Goal: Task Accomplishment & Management: Manage account settings

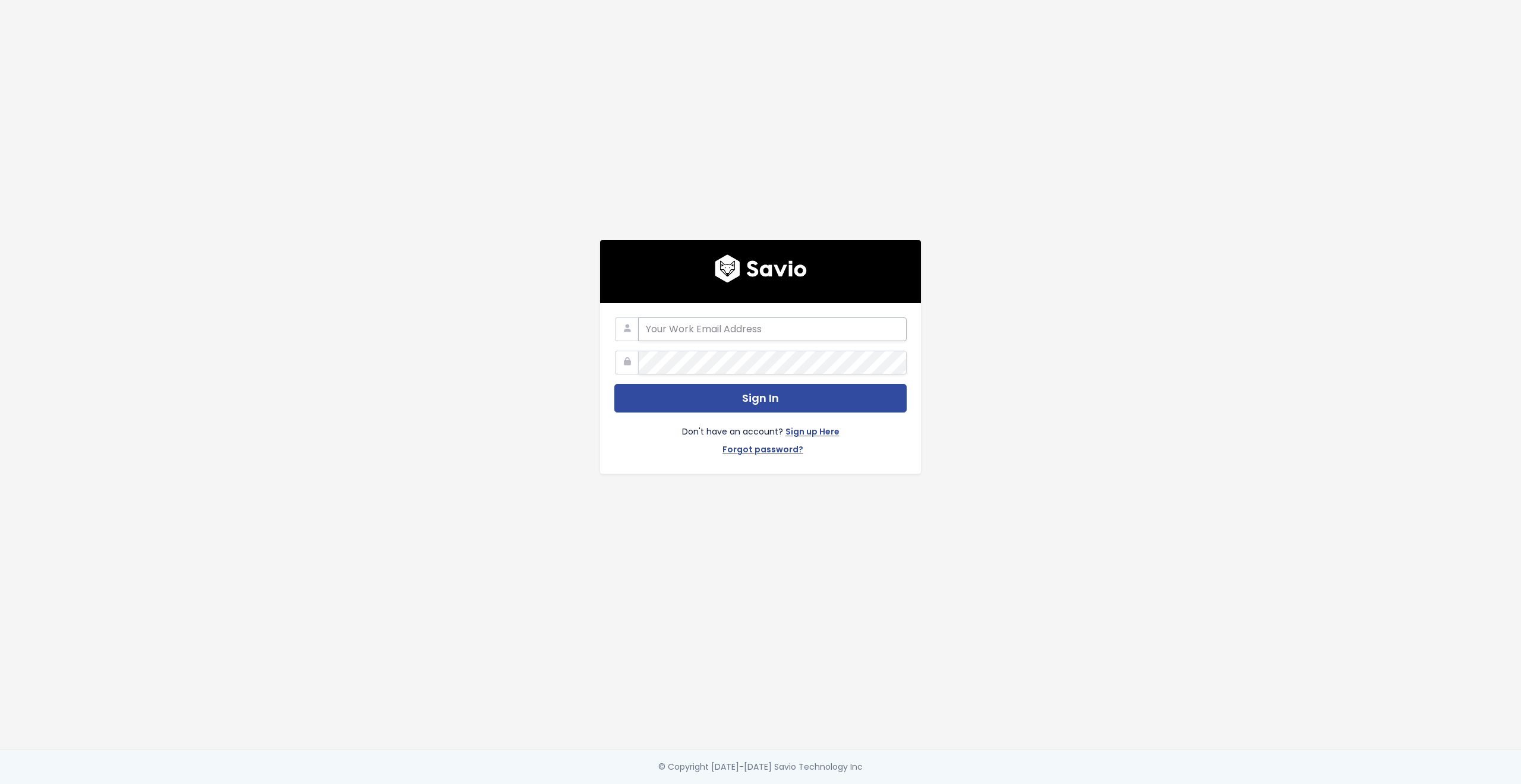
click at [667, 327] on input "email" at bounding box center [773, 329] width 268 height 24
click at [890, 783] on com-1password-button at bounding box center [760, 784] width 1521 height 0
type input "customerservice@hole19golf.com"
click at [446, 351] on div "customerservice@hole19golf.com Sign In Don't have an account? Sign up Here Forg…" at bounding box center [760, 374] width 678 height 749
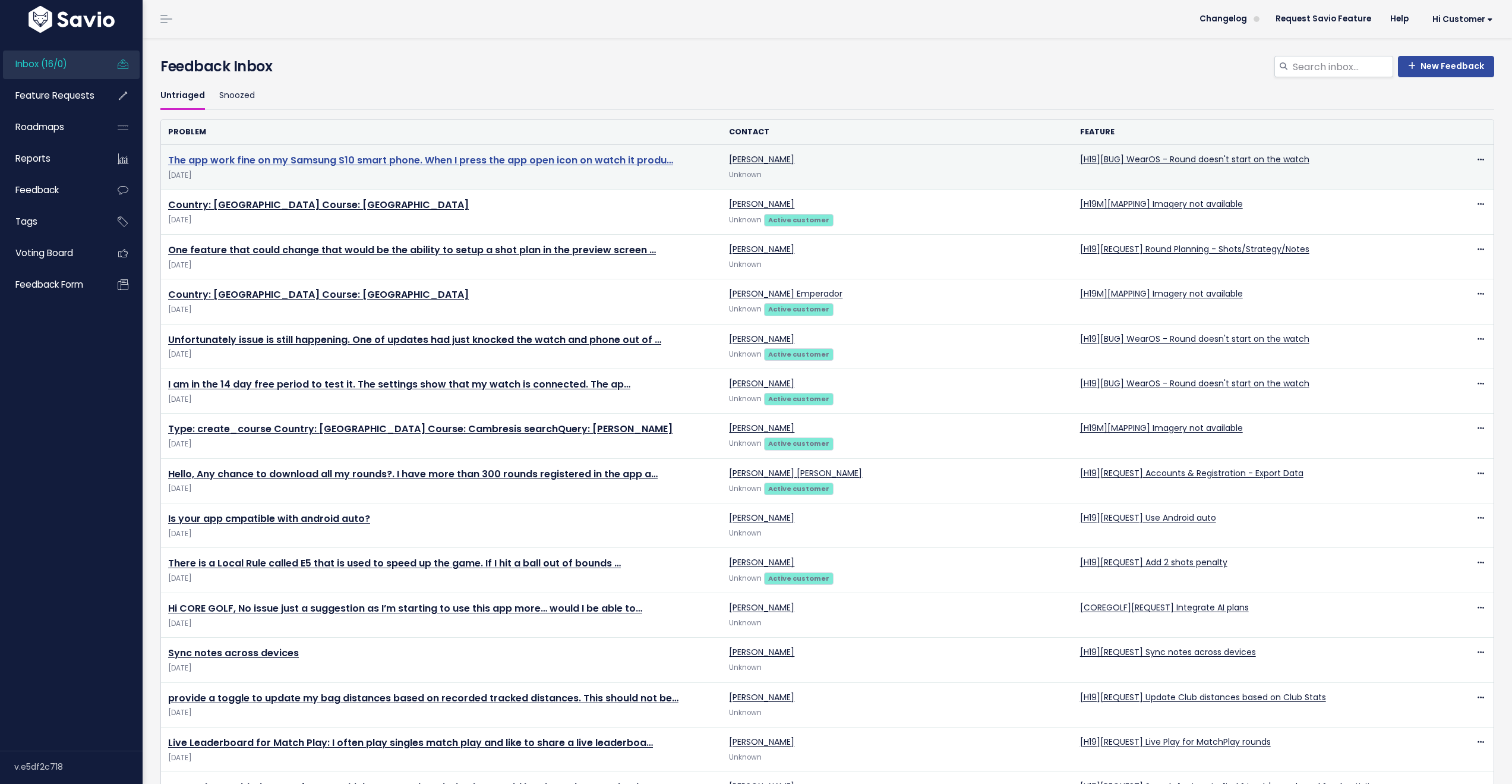
click at [515, 159] on link "The app work fine on my Samsung S10 smart phone. When I press the app open icon…" at bounding box center [420, 159] width 505 height 14
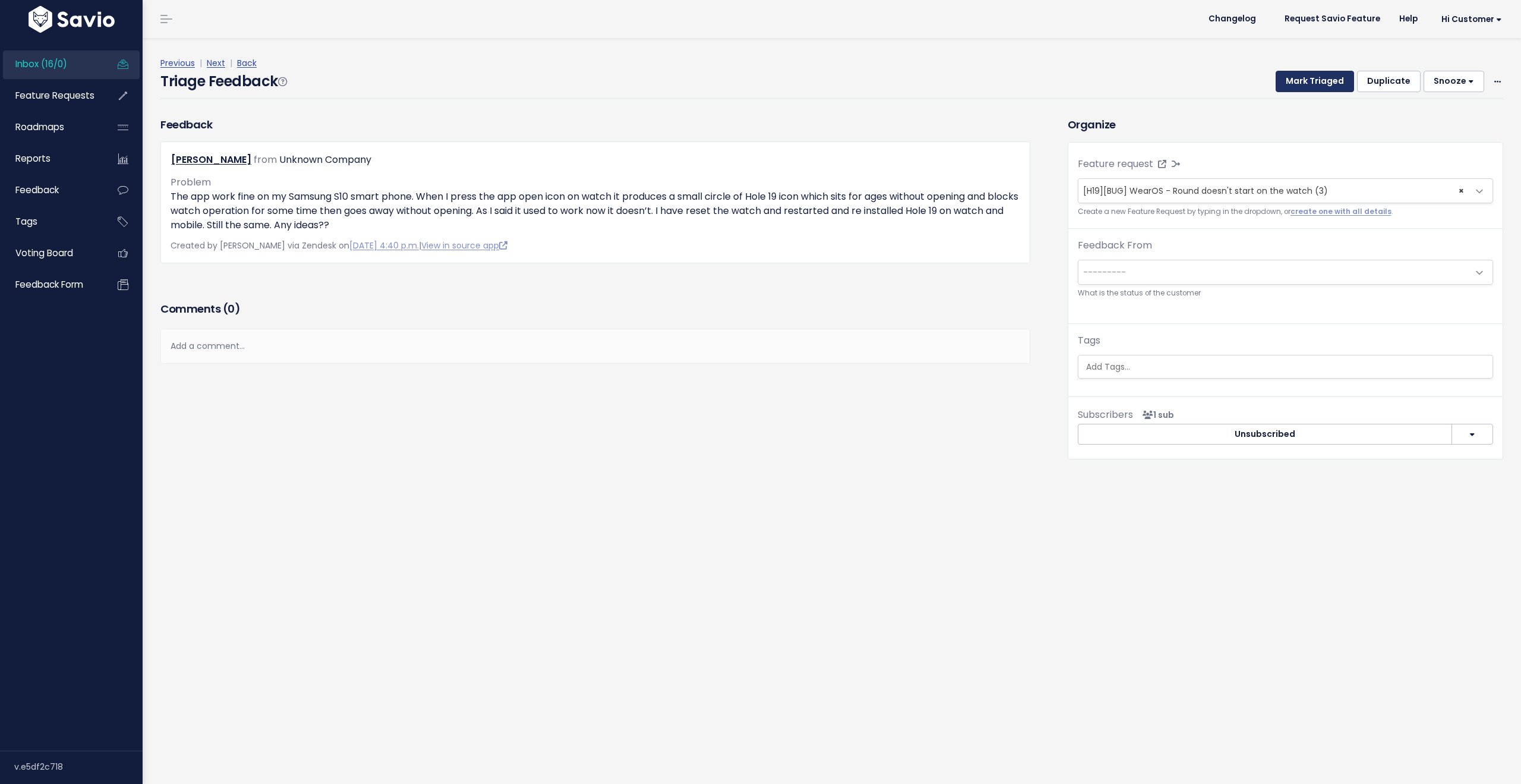
click at [1292, 77] on button "Mark Triaged" at bounding box center [1314, 81] width 78 height 21
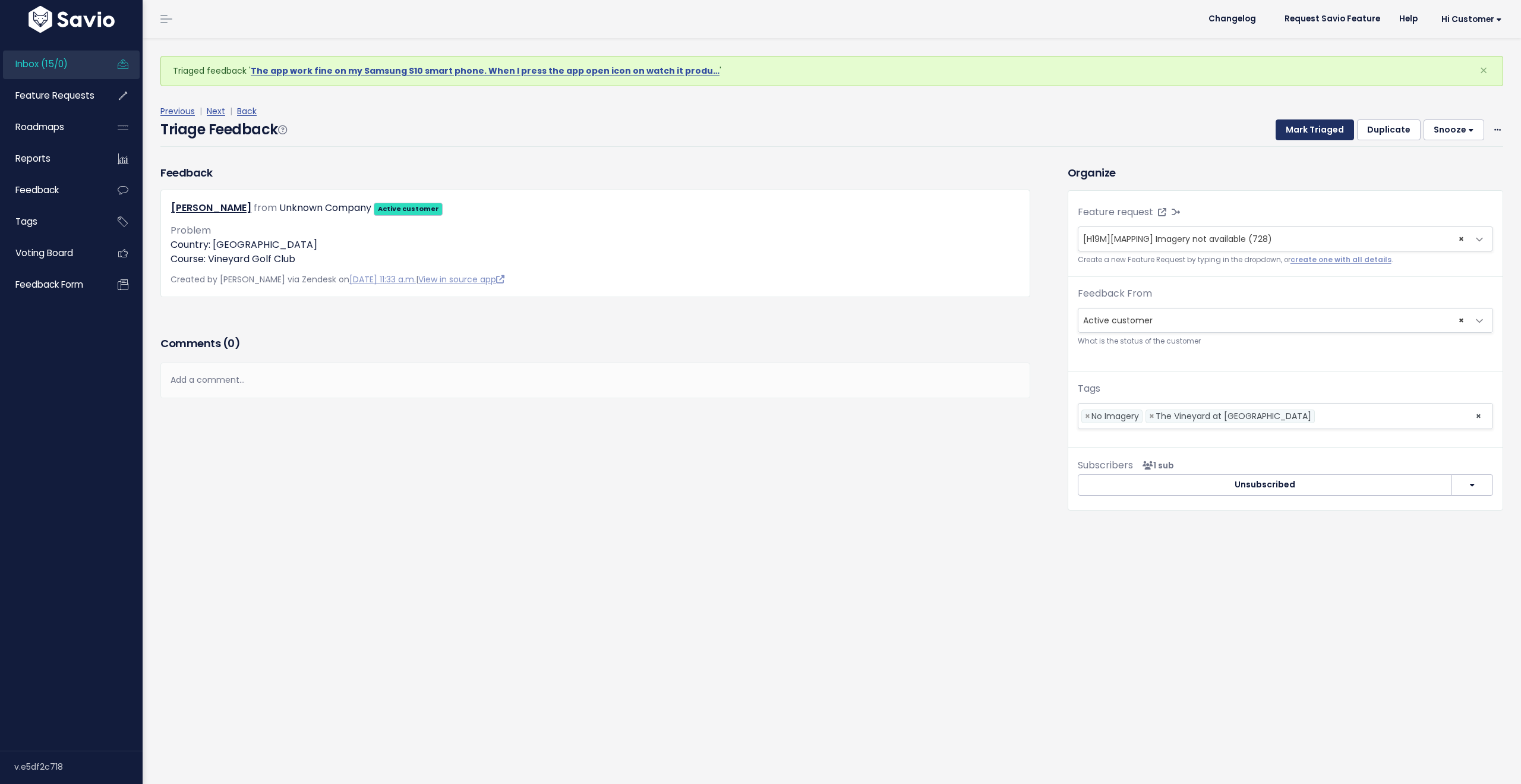
click at [1305, 124] on button "Mark Triaged" at bounding box center [1314, 130] width 78 height 21
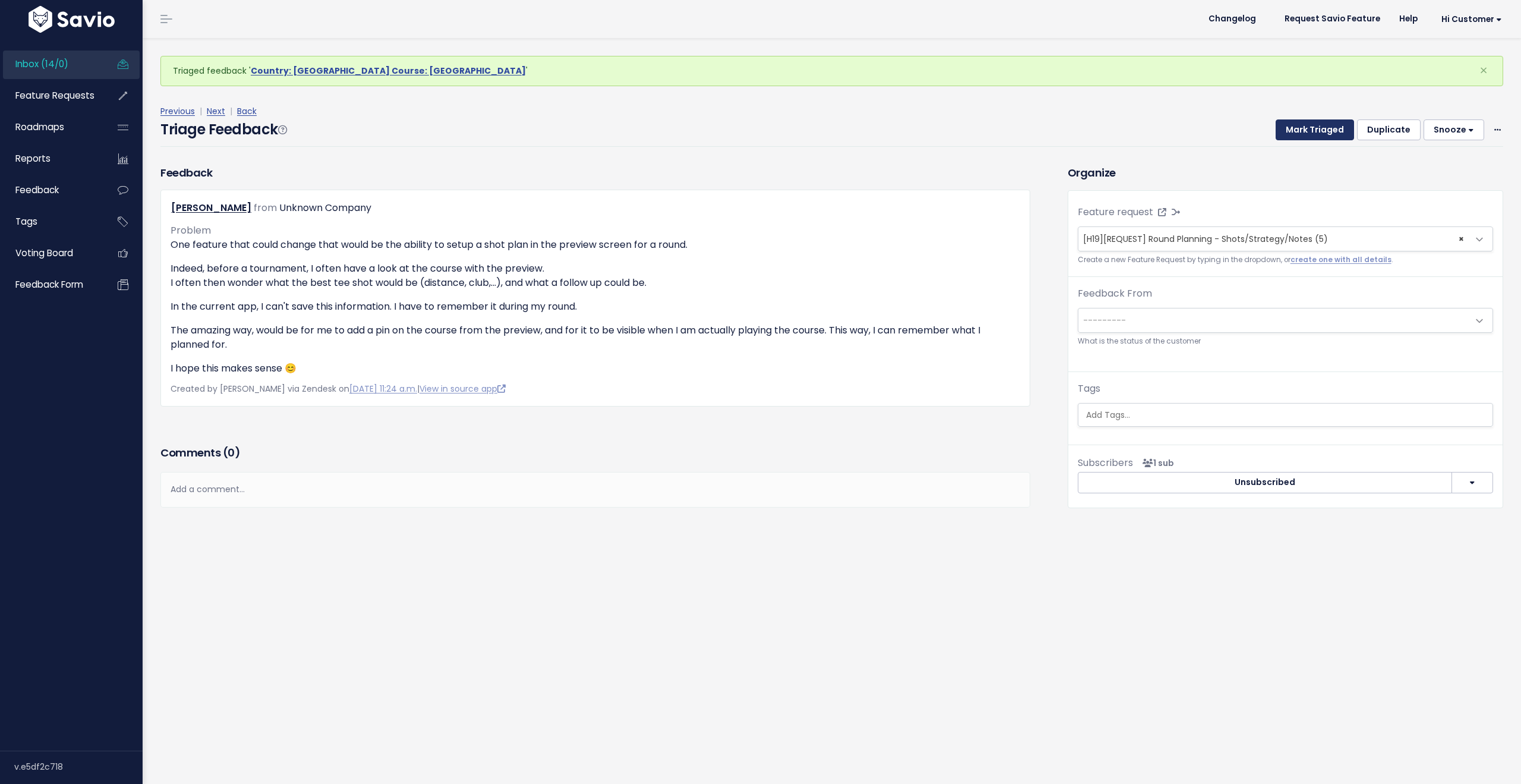
click at [1306, 131] on button "Mark Triaged" at bounding box center [1314, 130] width 78 height 21
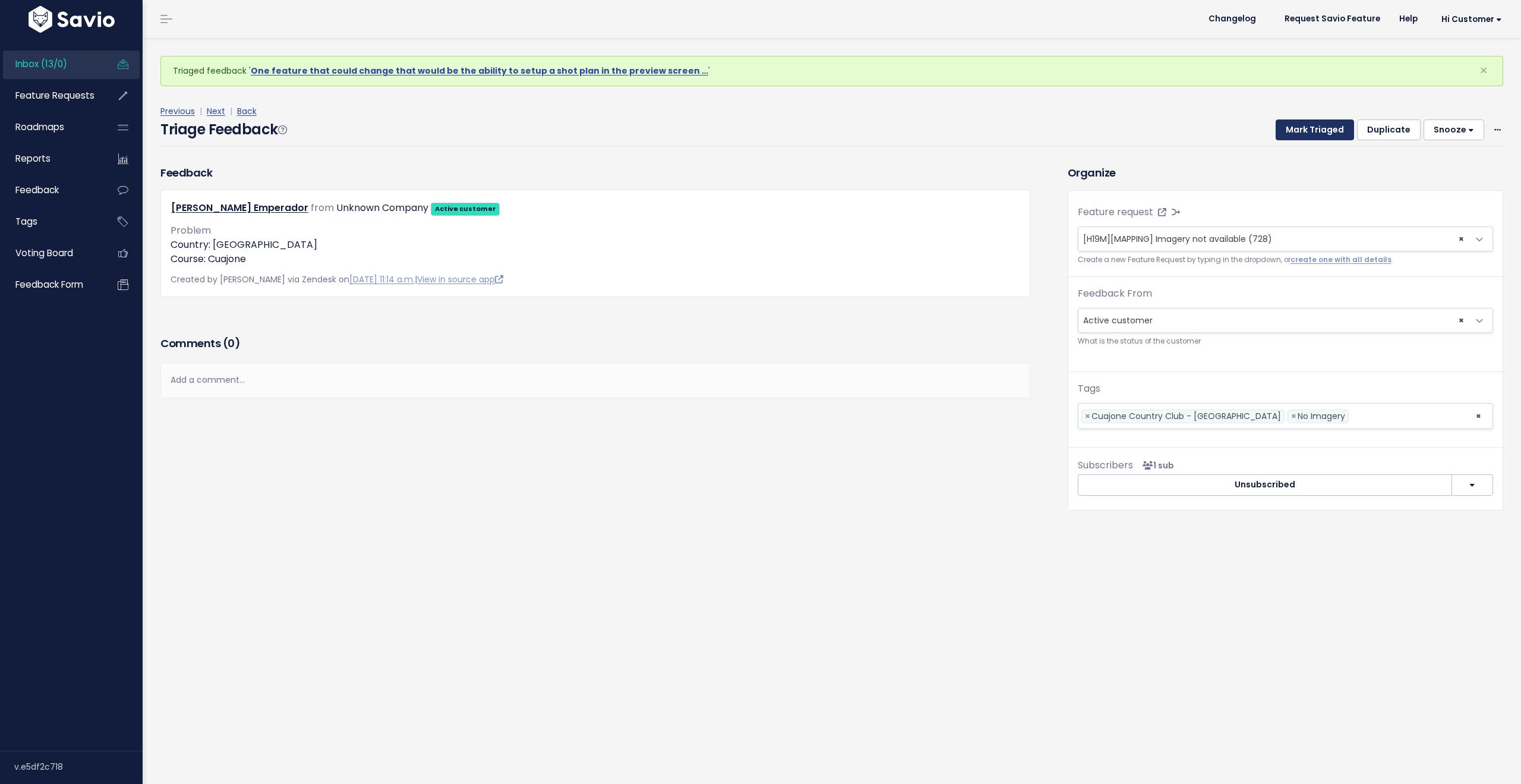
click at [1306, 131] on button "Mark Triaged" at bounding box center [1314, 130] width 78 height 21
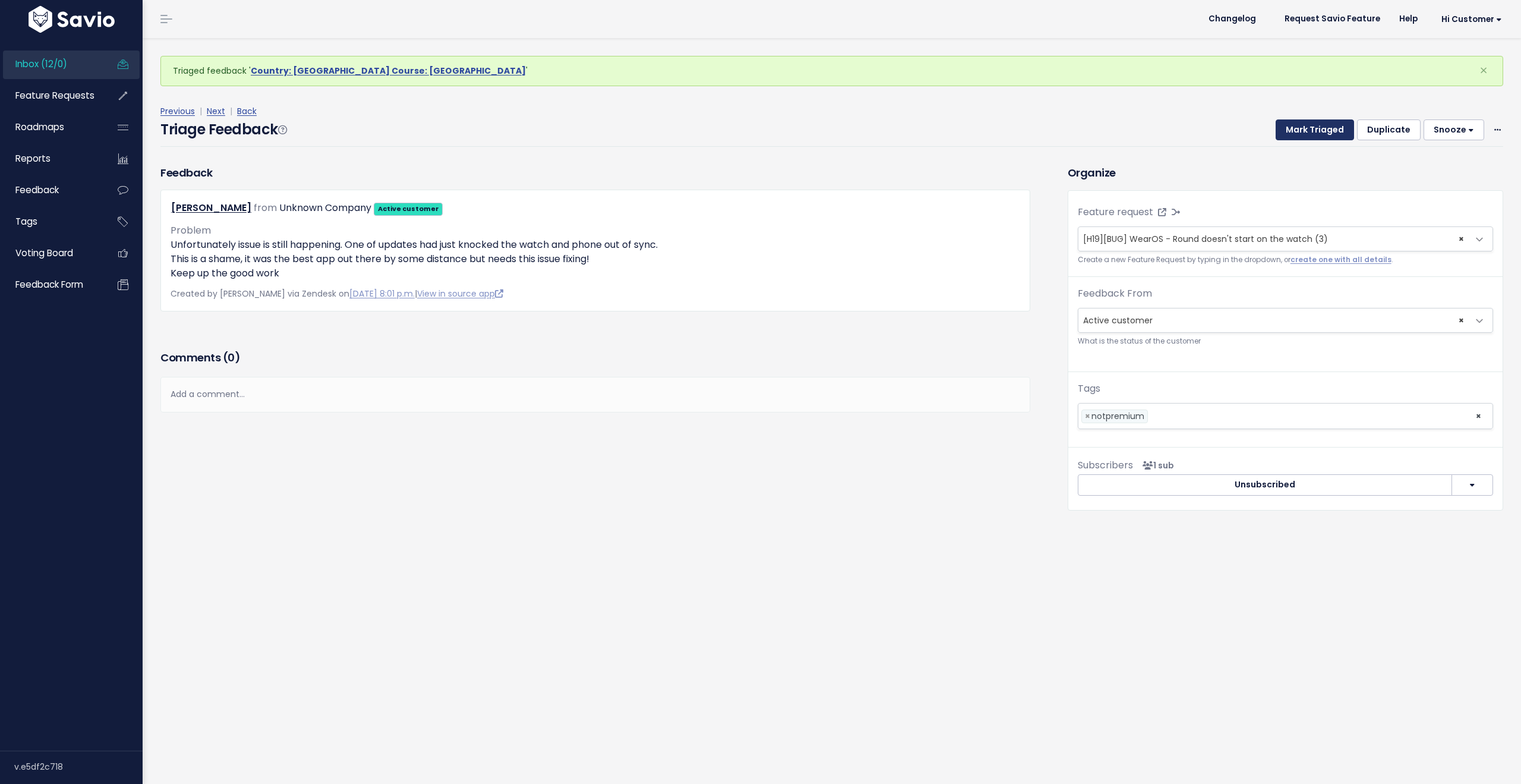
click at [1306, 131] on button "Mark Triaged" at bounding box center [1314, 130] width 78 height 21
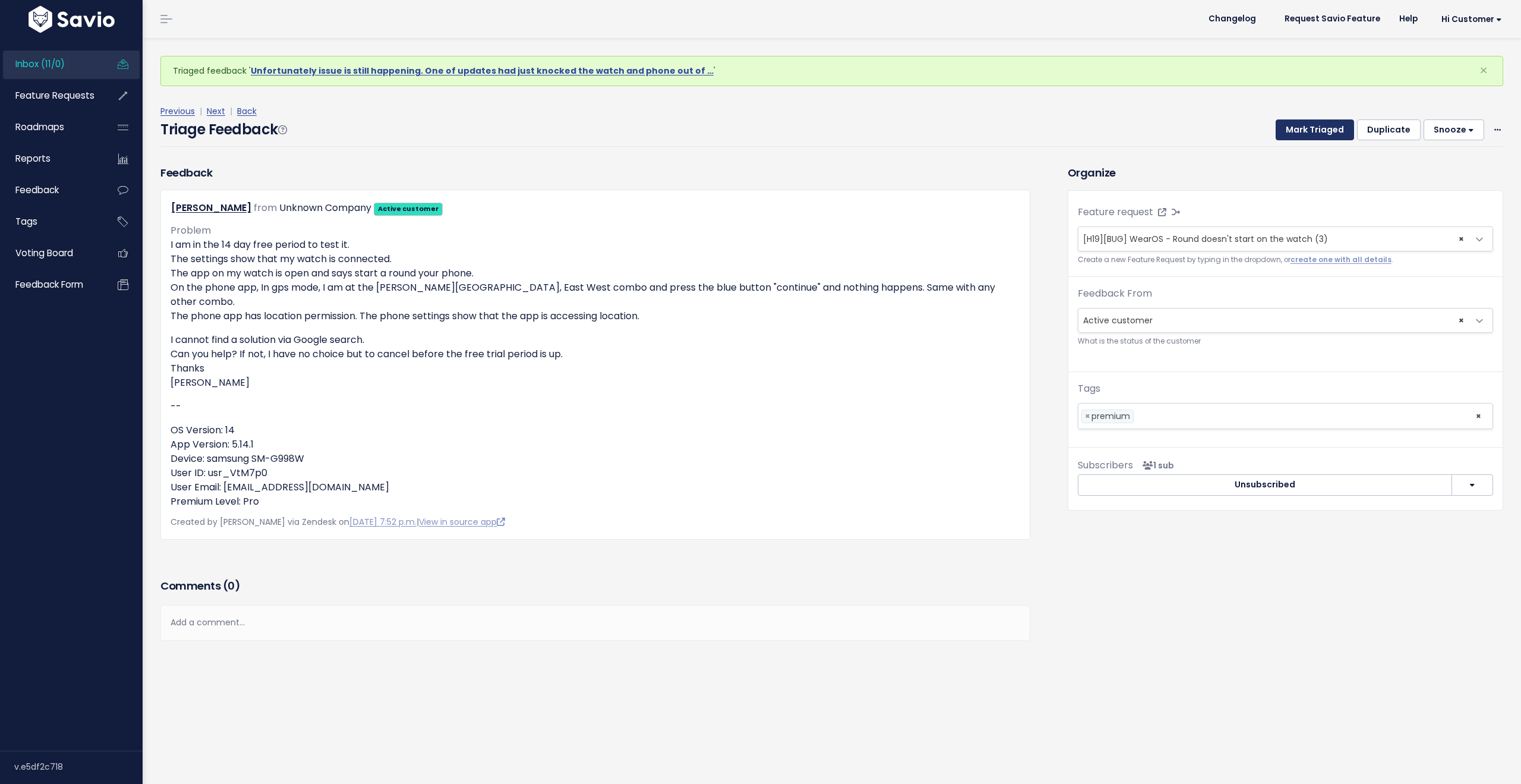
click at [1306, 131] on button "Mark Triaged" at bounding box center [1314, 130] width 78 height 21
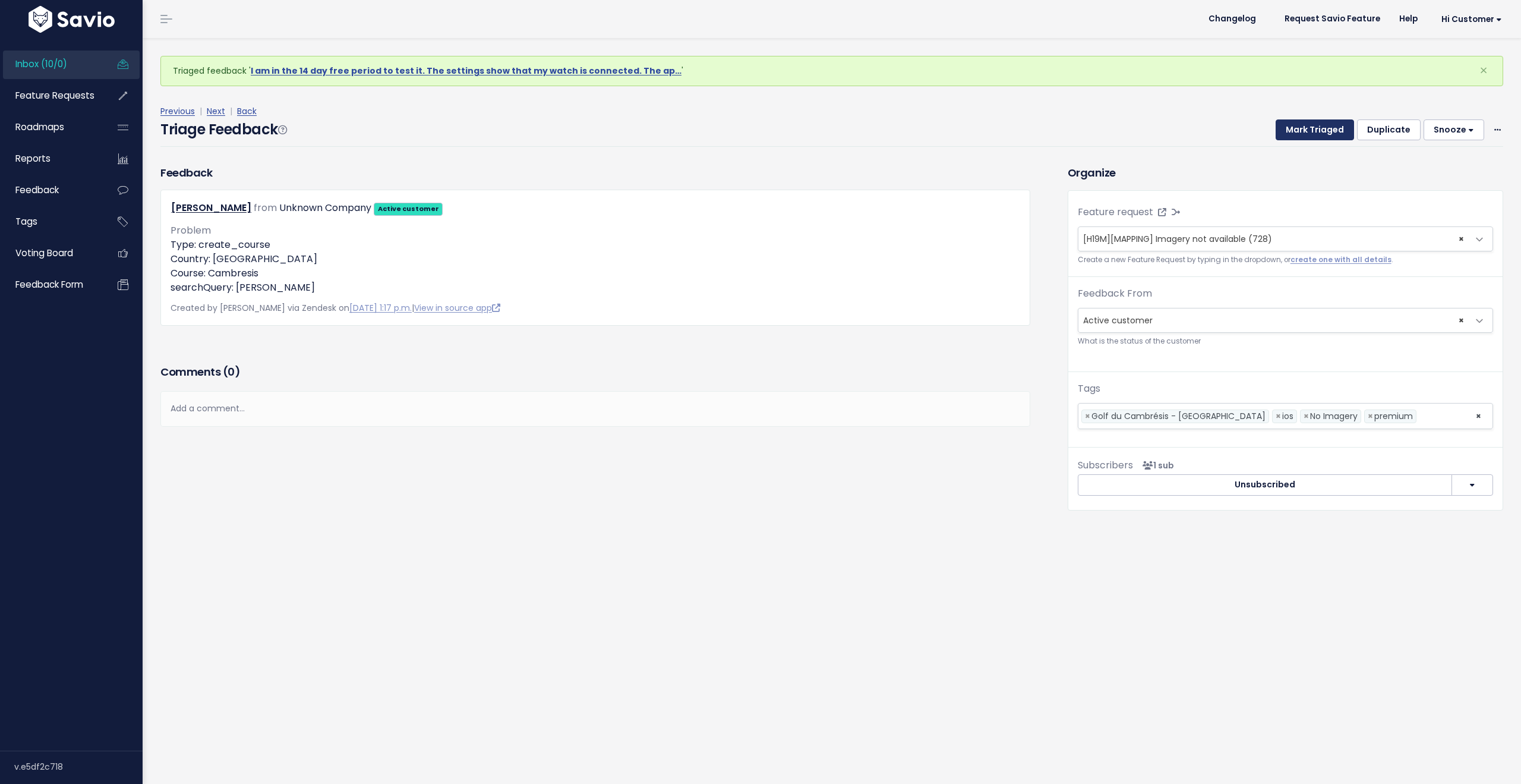
click at [1306, 131] on button "Mark Triaged" at bounding box center [1314, 130] width 78 height 21
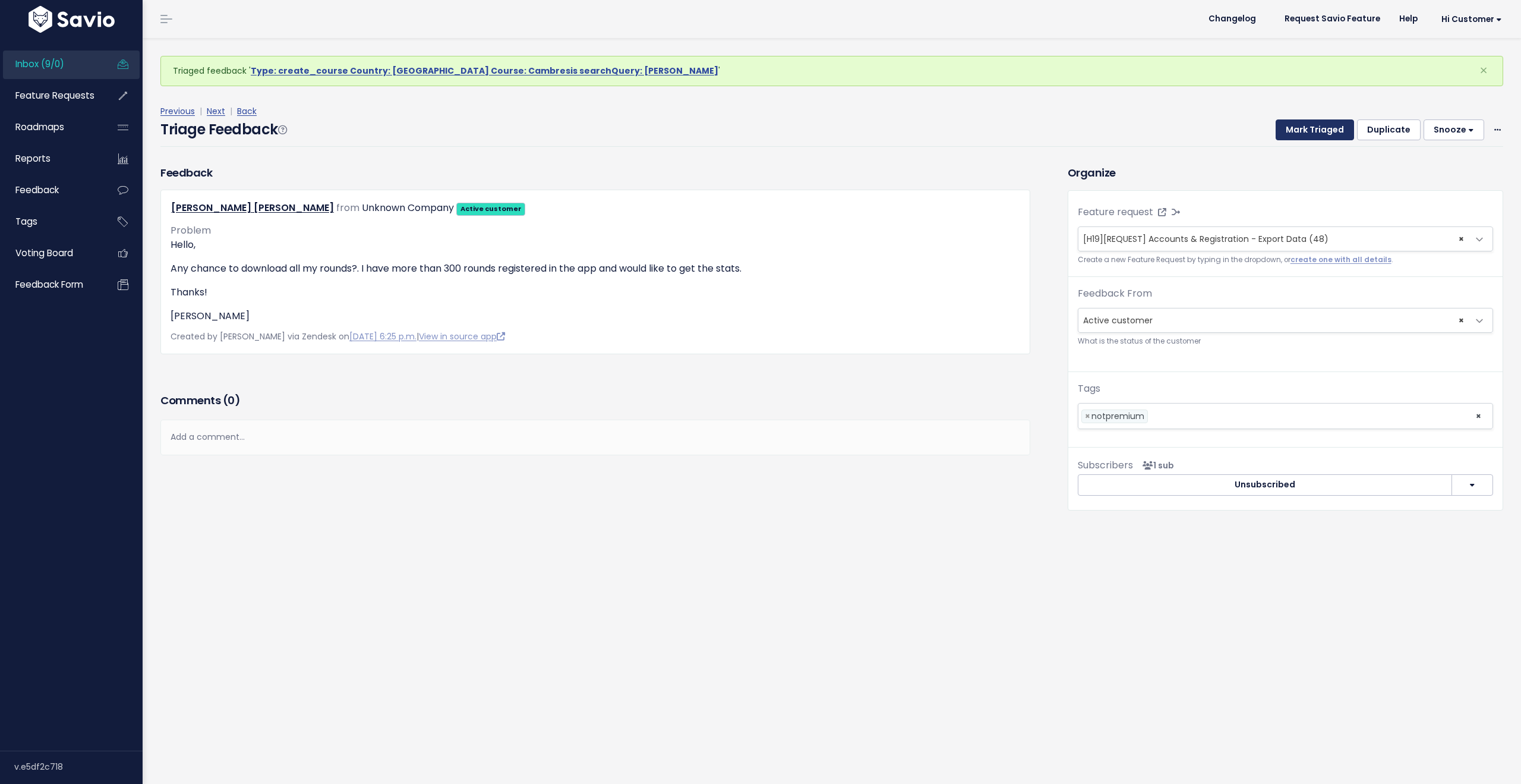
click at [1306, 131] on button "Mark Triaged" at bounding box center [1314, 130] width 78 height 21
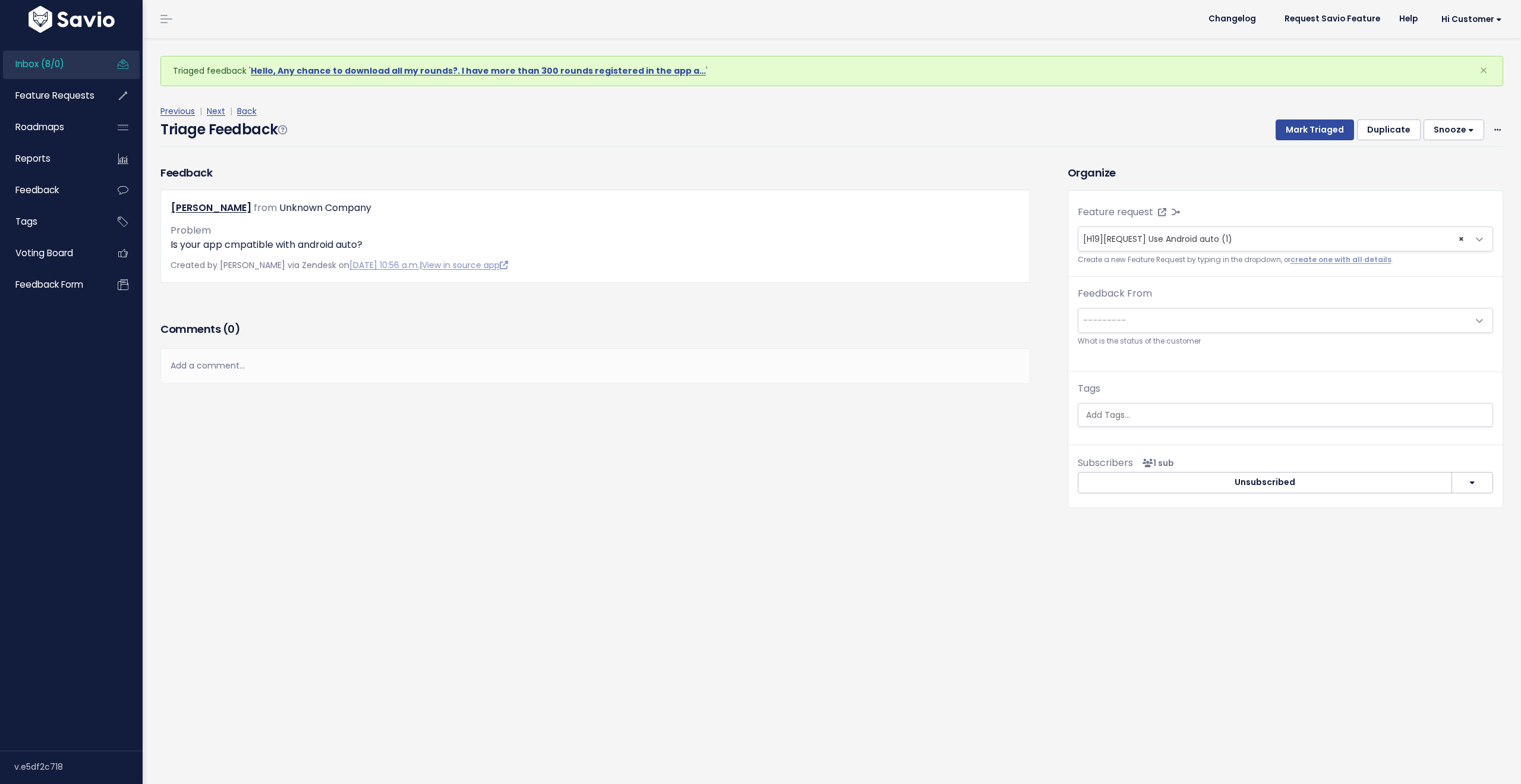
click at [56, 68] on span "Inbox (8/0)" at bounding box center [40, 63] width 49 height 12
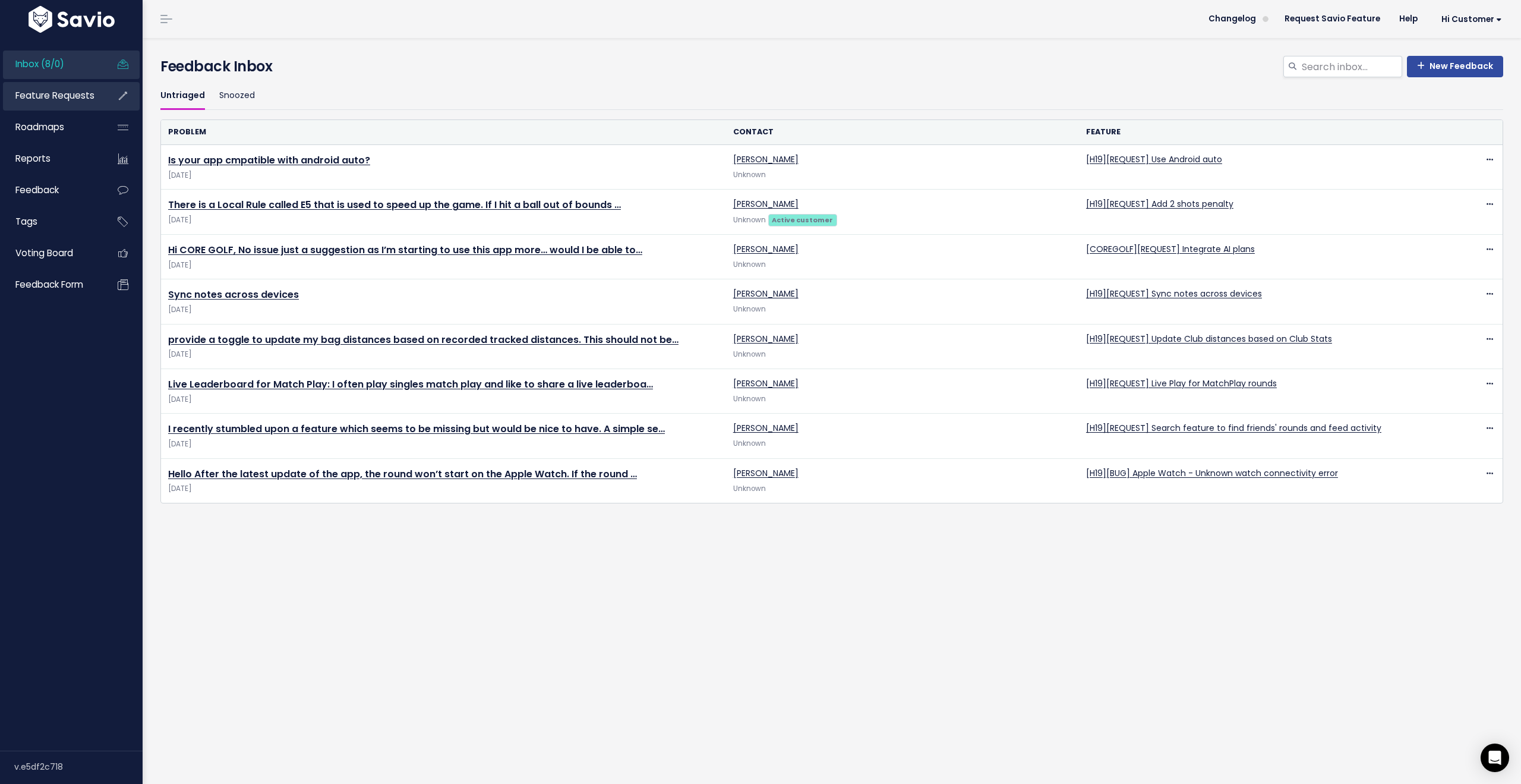
click at [50, 94] on span "Feature Requests" at bounding box center [54, 95] width 79 height 12
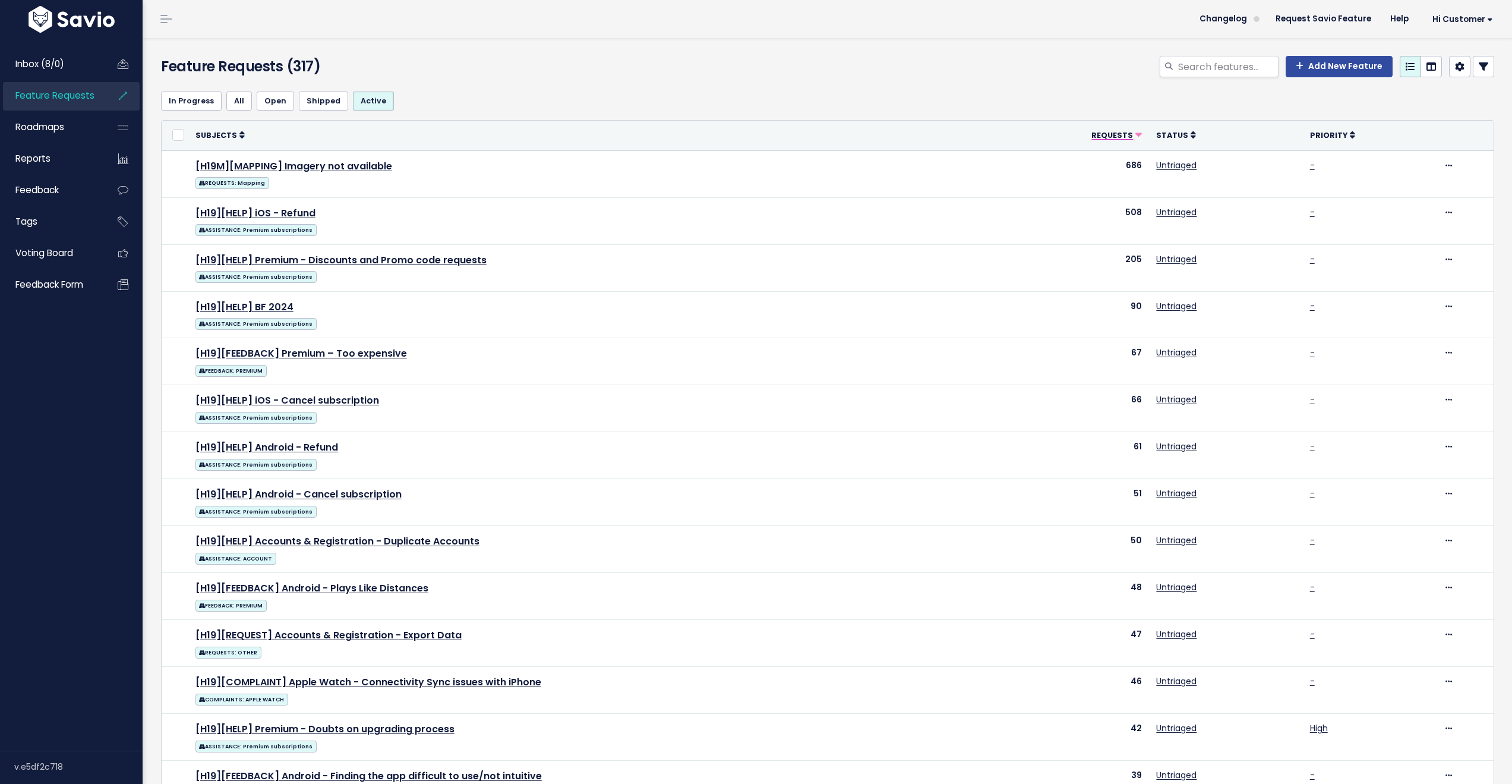
click at [1100, 136] on span "Requests" at bounding box center [1112, 135] width 41 height 10
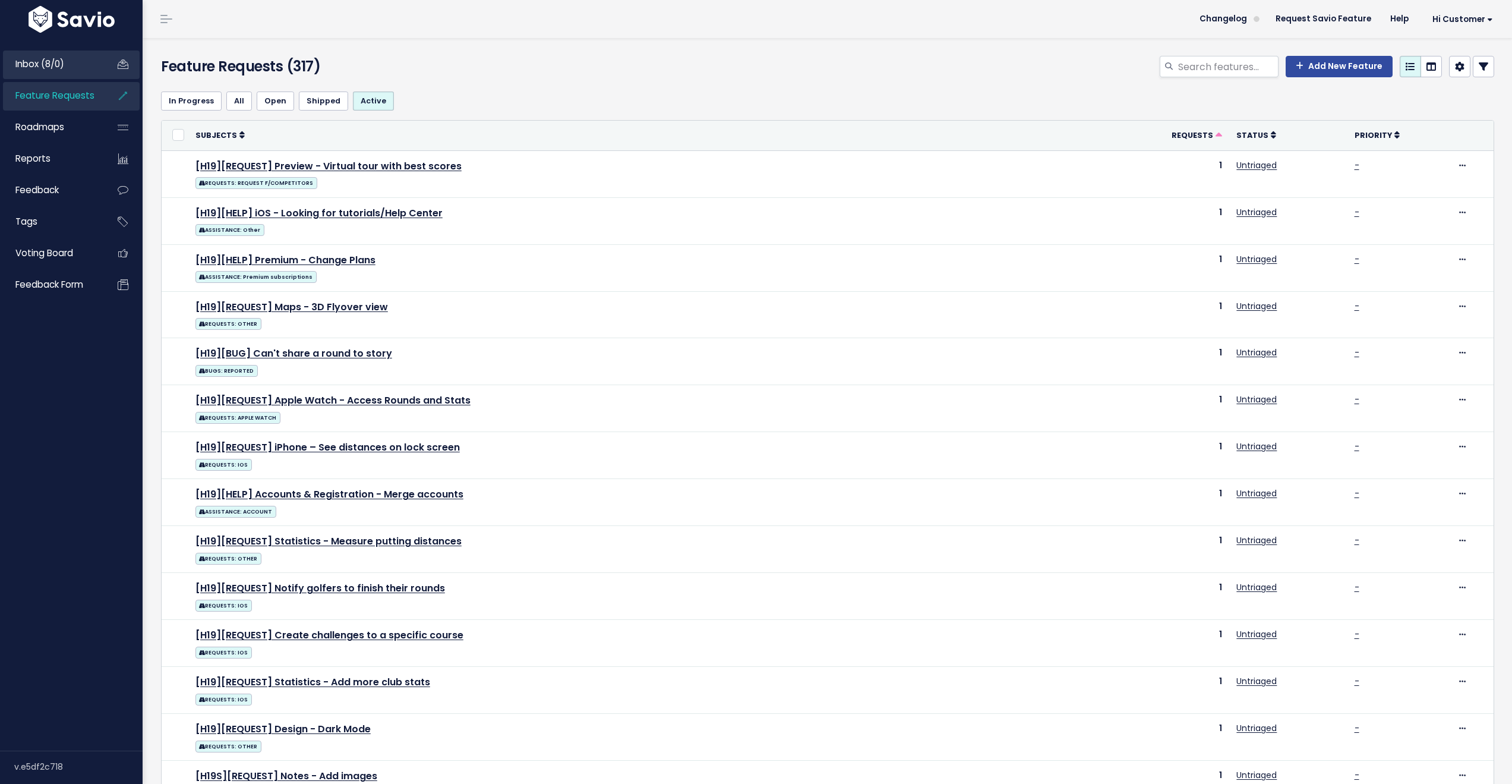
click at [56, 68] on span "Inbox (8/0)" at bounding box center [40, 63] width 49 height 12
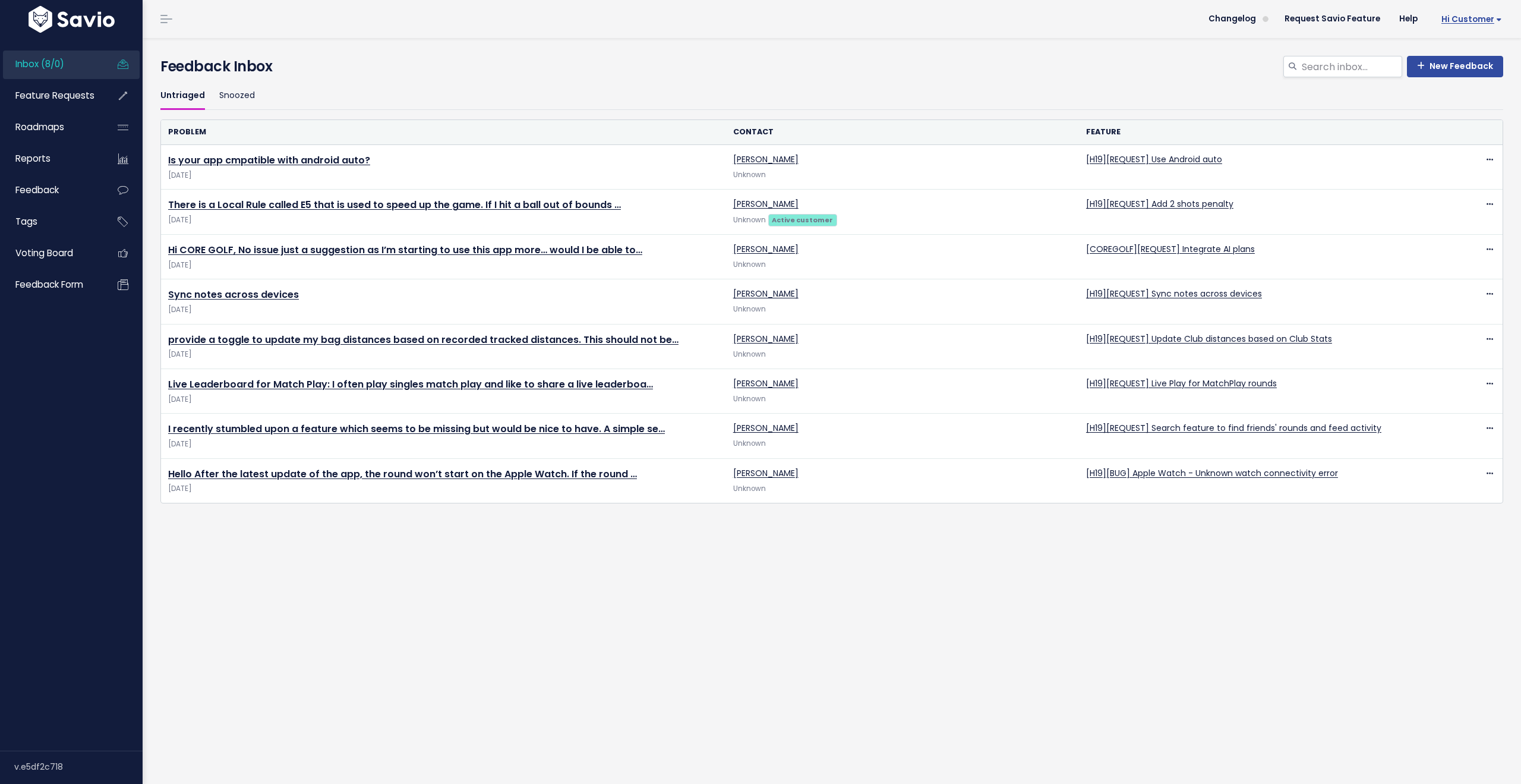
click at [1456, 19] on span "Hi Customer" at bounding box center [1471, 19] width 61 height 9
click at [1440, 193] on link "Logout" at bounding box center [1462, 193] width 87 height 23
